Goal: Information Seeking & Learning: Learn about a topic

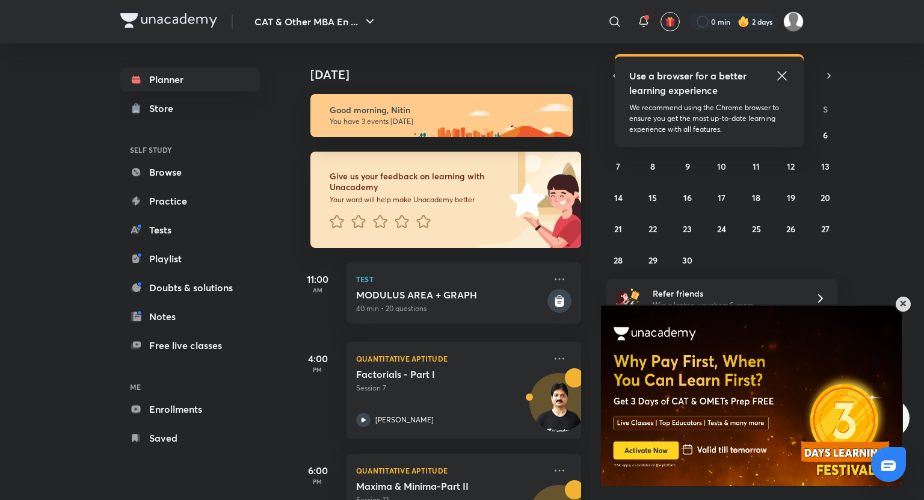
click at [902, 305] on span at bounding box center [903, 304] width 6 height 6
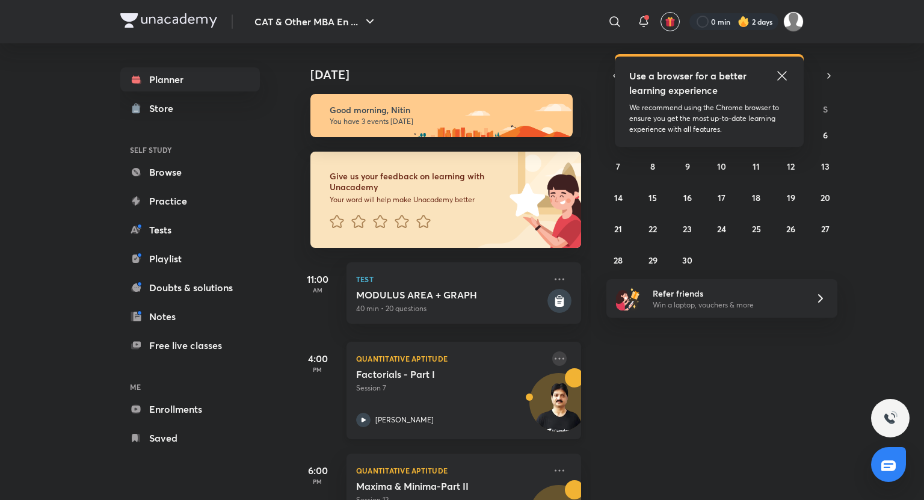
click at [553, 361] on icon at bounding box center [559, 358] width 14 height 14
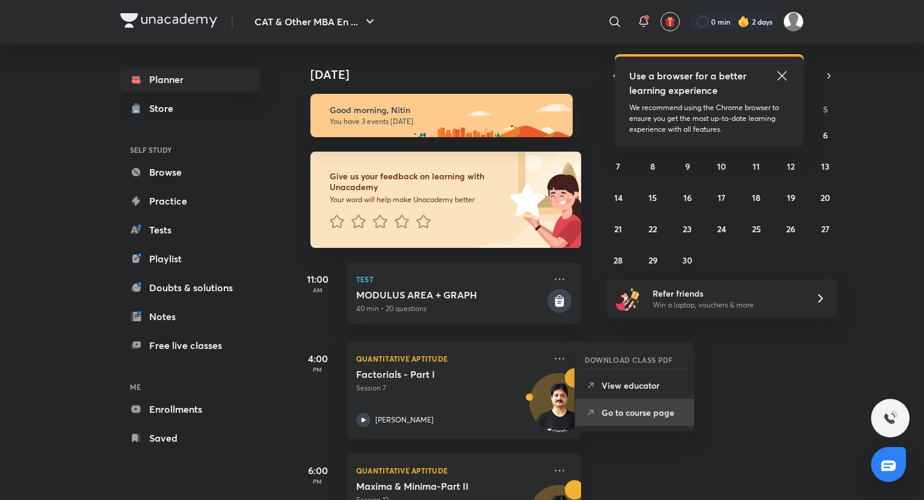
click at [633, 419] on li "Go to course page" at bounding box center [634, 412] width 119 height 27
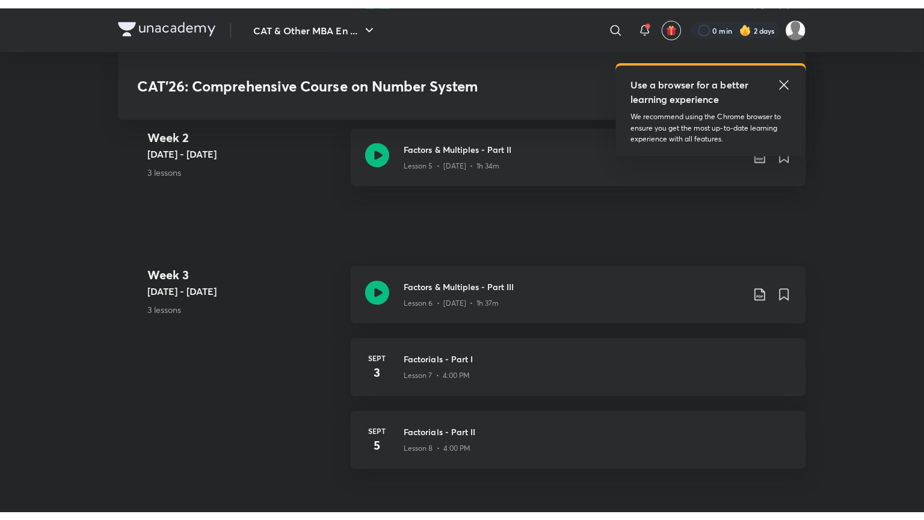
scroll to position [987, 0]
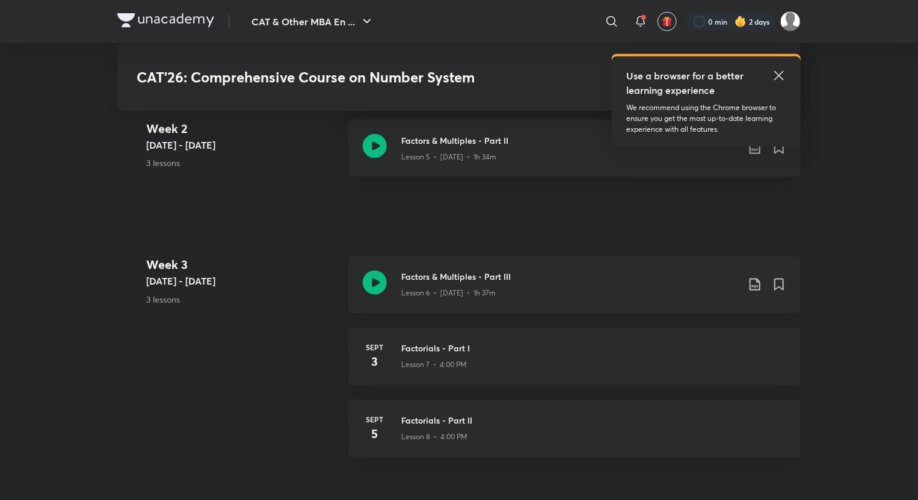
click at [374, 281] on icon at bounding box center [375, 283] width 24 height 24
